Goal: Transaction & Acquisition: Purchase product/service

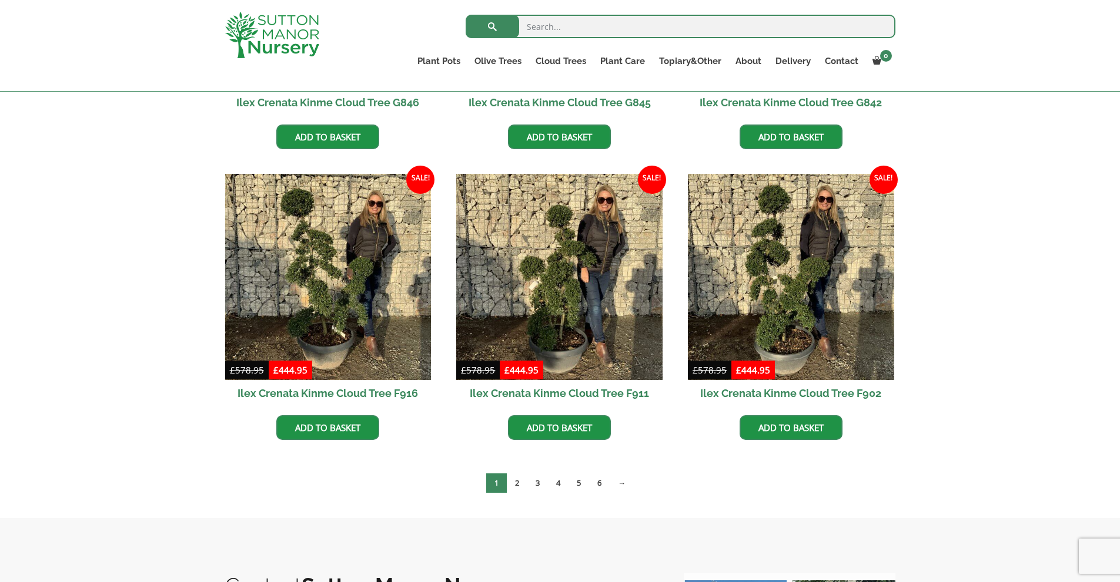
scroll to position [803, 0]
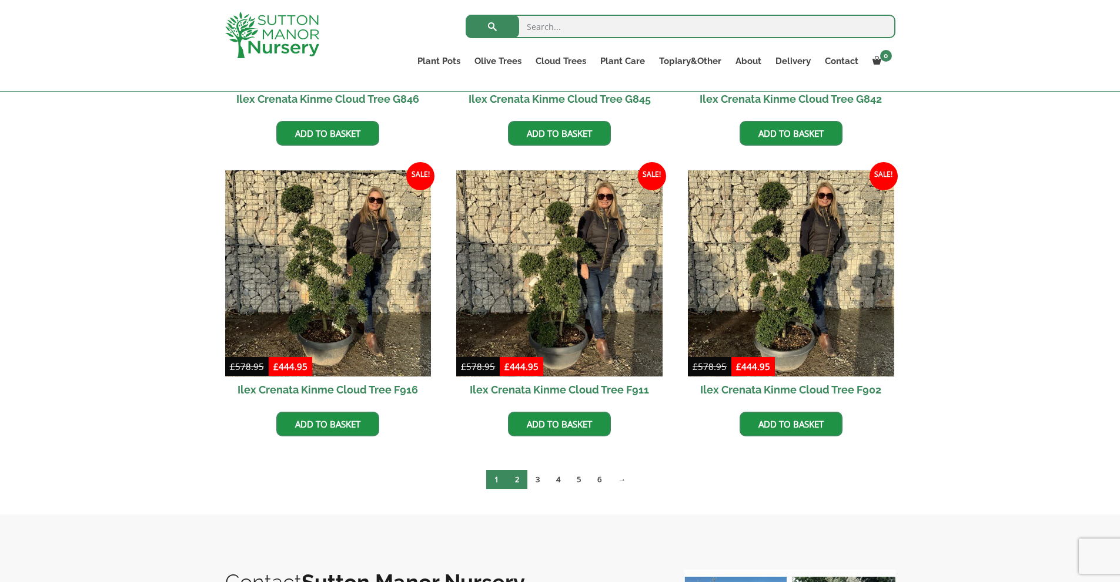
click at [512, 474] on link "2" at bounding box center [517, 479] width 21 height 19
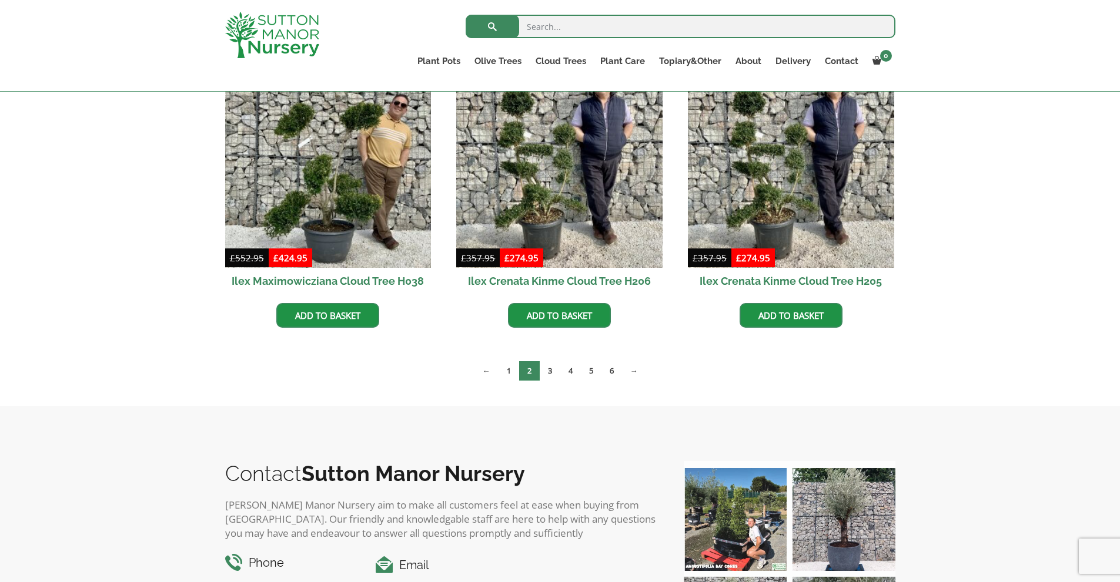
scroll to position [331, 0]
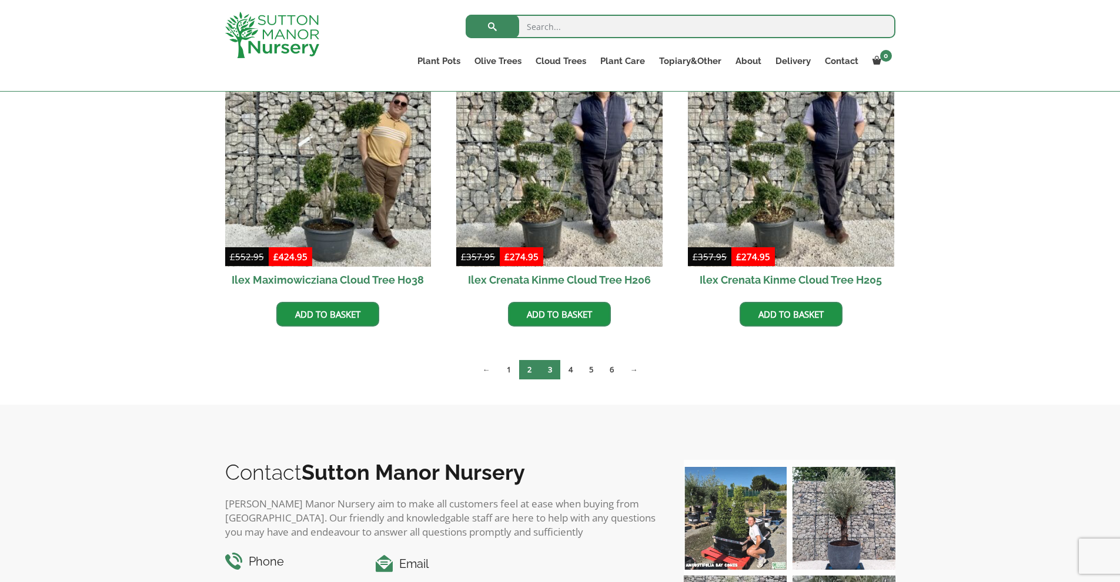
click at [551, 376] on link "3" at bounding box center [550, 369] width 21 height 19
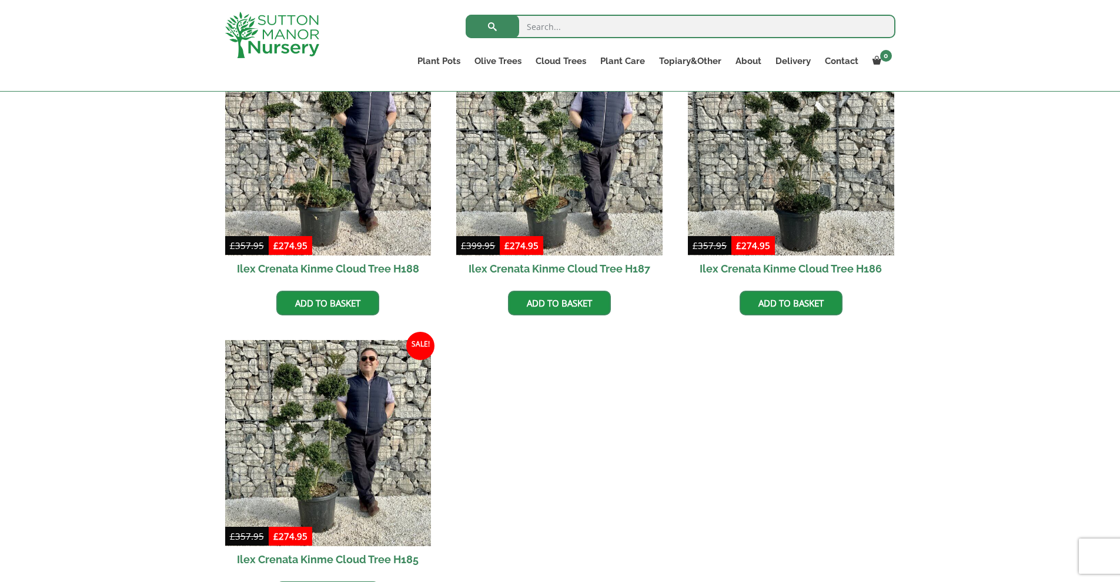
scroll to position [668, 0]
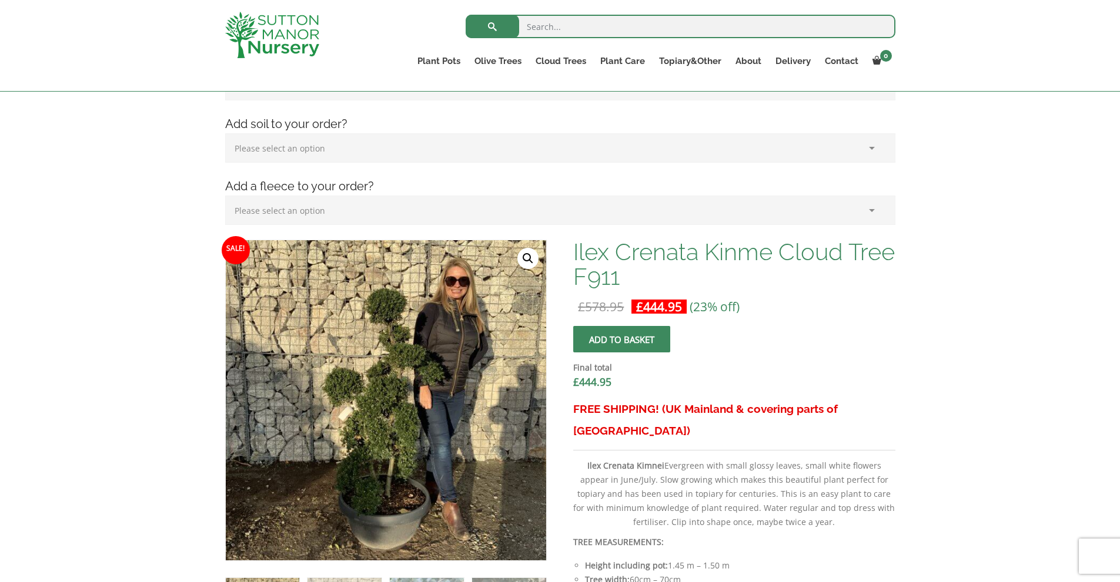
scroll to position [326, 0]
